Goal: Browse casually

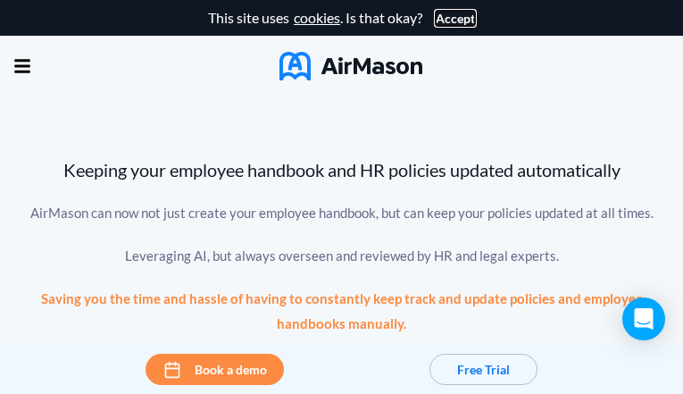
click at [450, 18] on button "Accept" at bounding box center [455, 19] width 39 height 14
